Goal: Find specific page/section: Find specific page/section

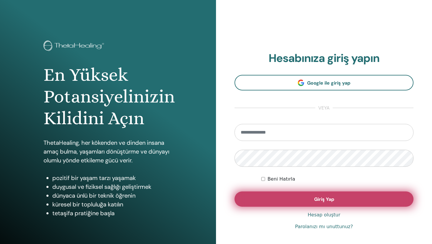
type input "**********"
click at [308, 200] on button "Giriş Yap" at bounding box center [323, 199] width 179 height 15
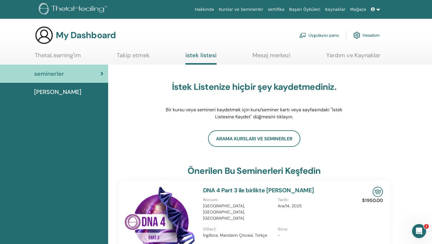
click at [284, 11] on link "sertifika" at bounding box center [275, 9] width 21 height 11
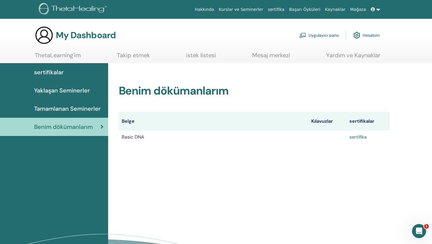
click at [359, 139] on link "sertifika" at bounding box center [357, 137] width 17 height 6
